Goal: Book appointment/travel/reservation

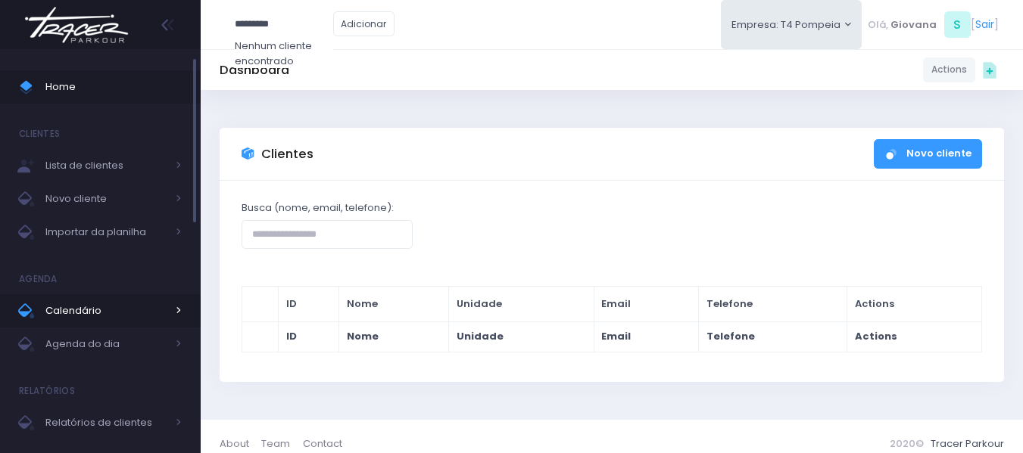
click at [68, 310] on span "Calendário" at bounding box center [105, 311] width 121 height 20
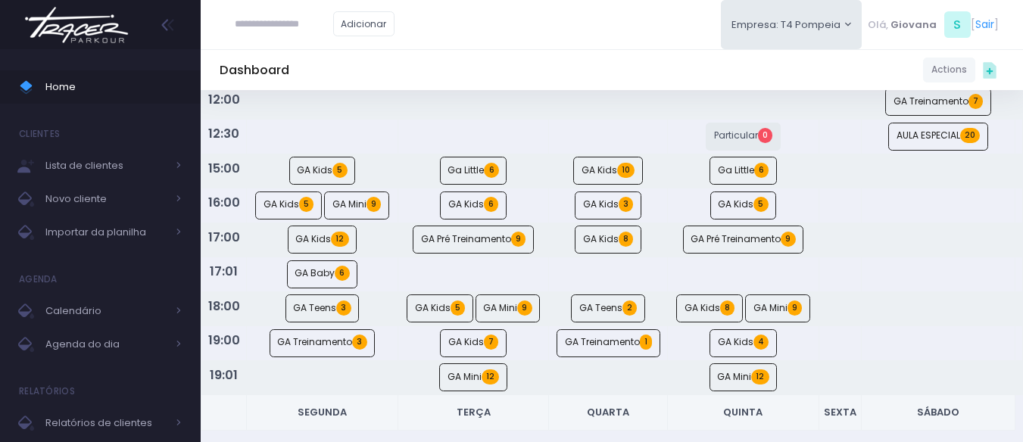
scroll to position [303, 0]
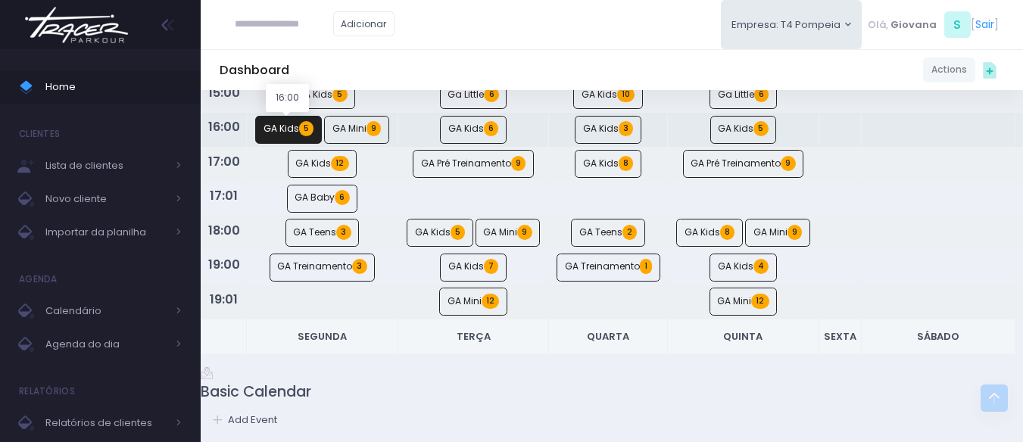
click at [269, 127] on link "GA Kids 5" at bounding box center [288, 130] width 67 height 28
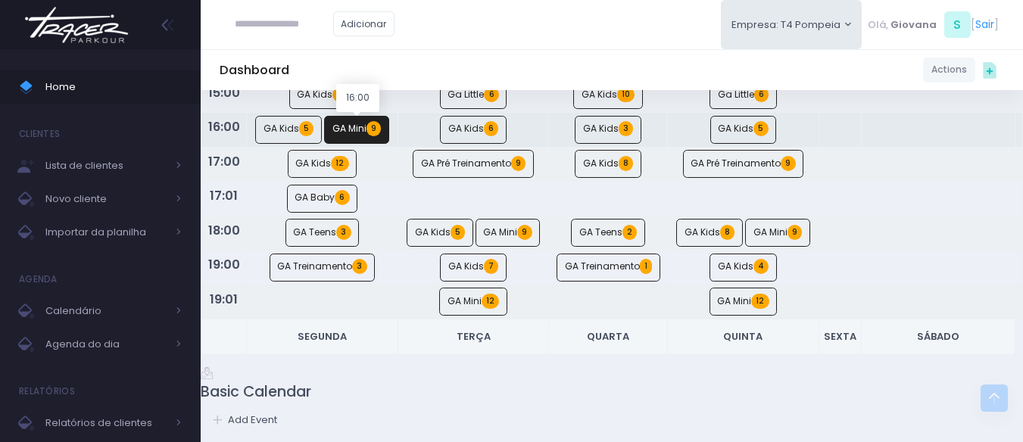
click at [361, 132] on link "GA Mini 9" at bounding box center [356, 130] width 65 height 28
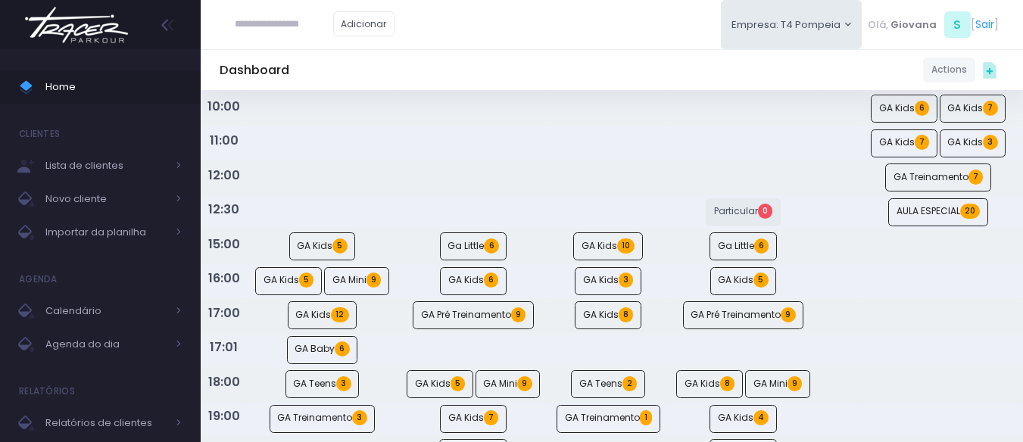
scroll to position [227, 0]
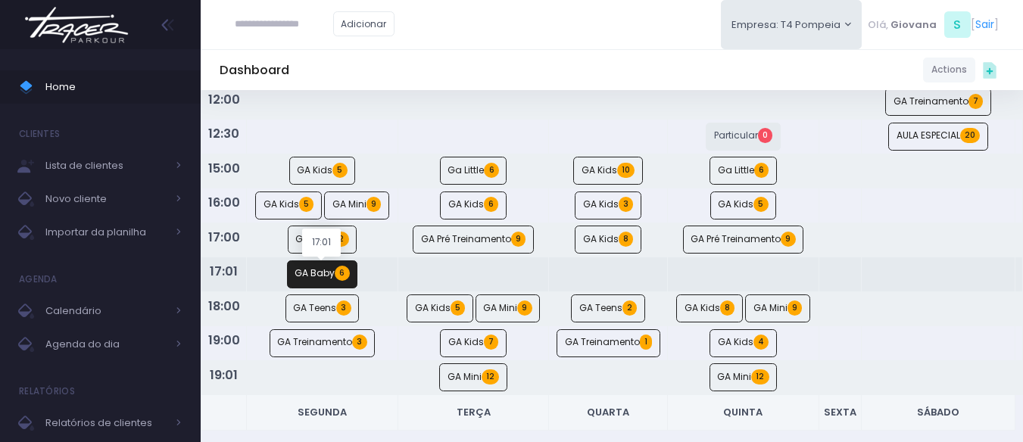
click at [305, 282] on link "GA Baby [DEMOGRAPHIC_DATA]" at bounding box center [322, 274] width 71 height 28
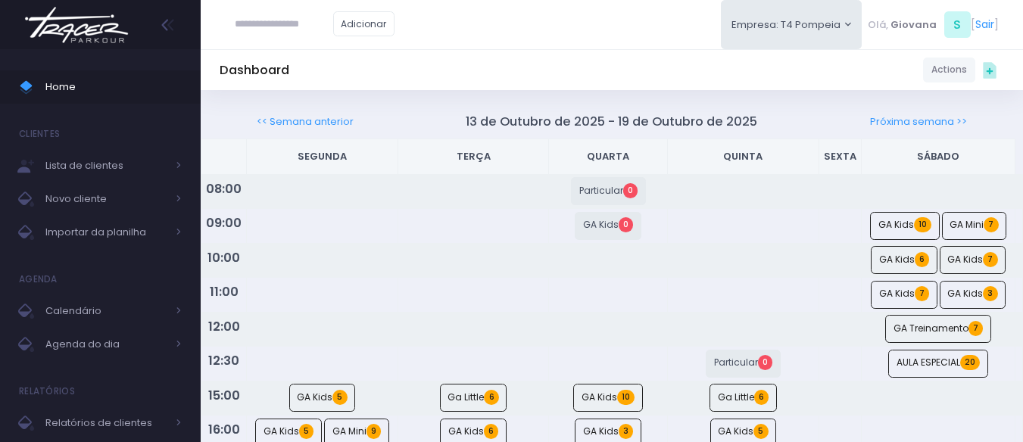
scroll to position [151, 0]
